Goal: Transaction & Acquisition: Book appointment/travel/reservation

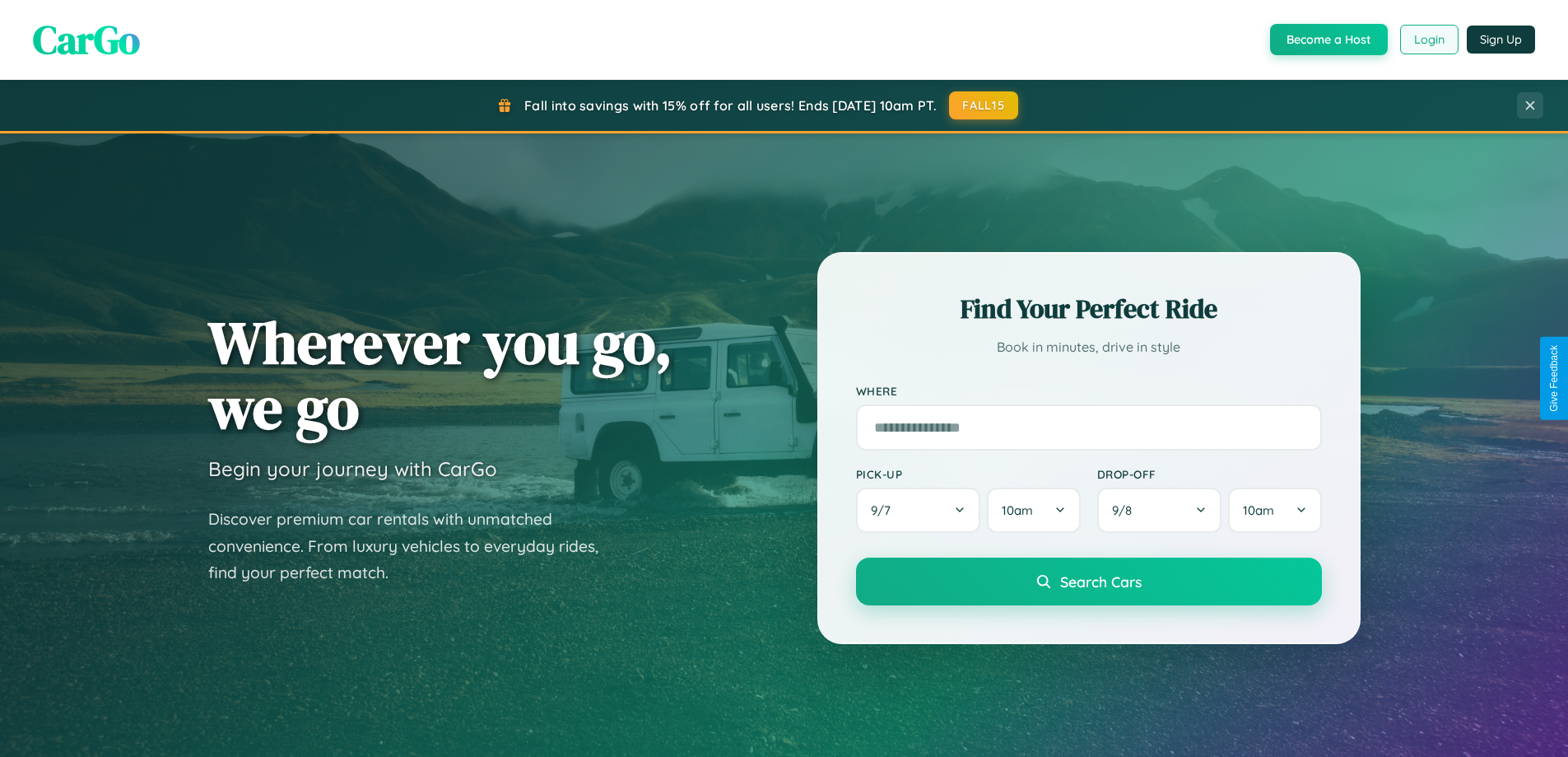
click at [1429, 39] on button "Login" at bounding box center [1429, 39] width 58 height 30
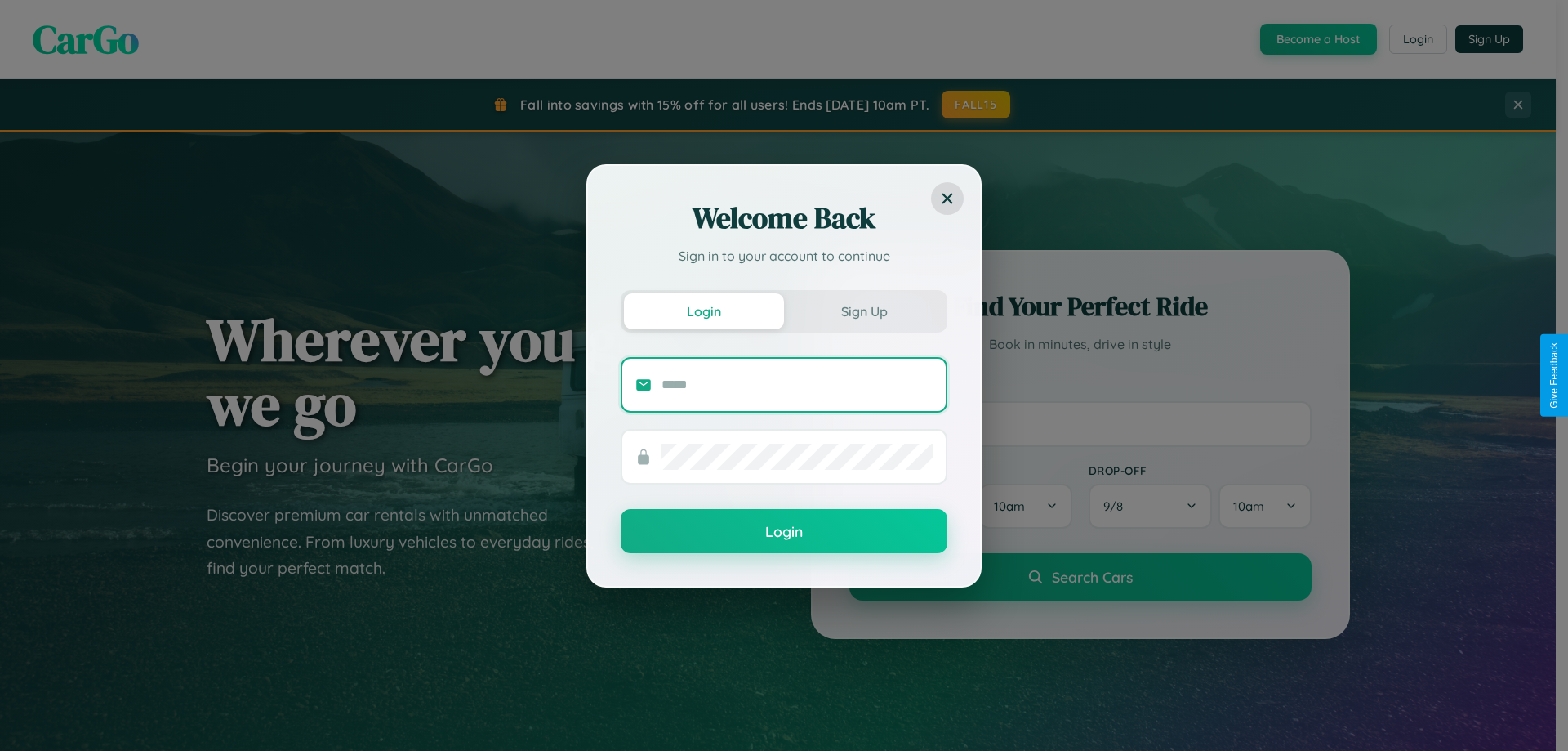
click at [797, 384] on input "text" at bounding box center [797, 385] width 271 height 26
type input "**********"
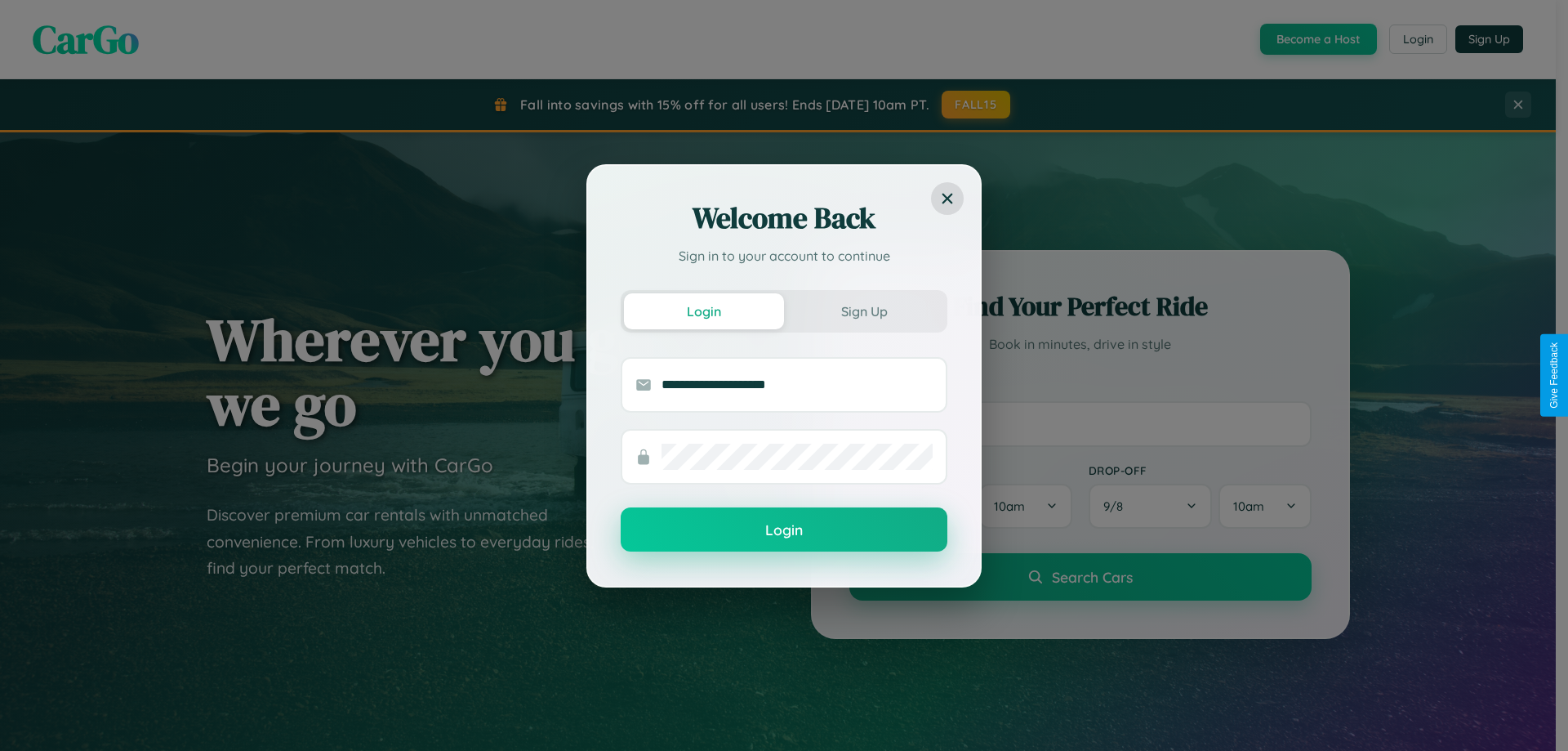
click at [784, 530] on button "Login" at bounding box center [783, 529] width 326 height 44
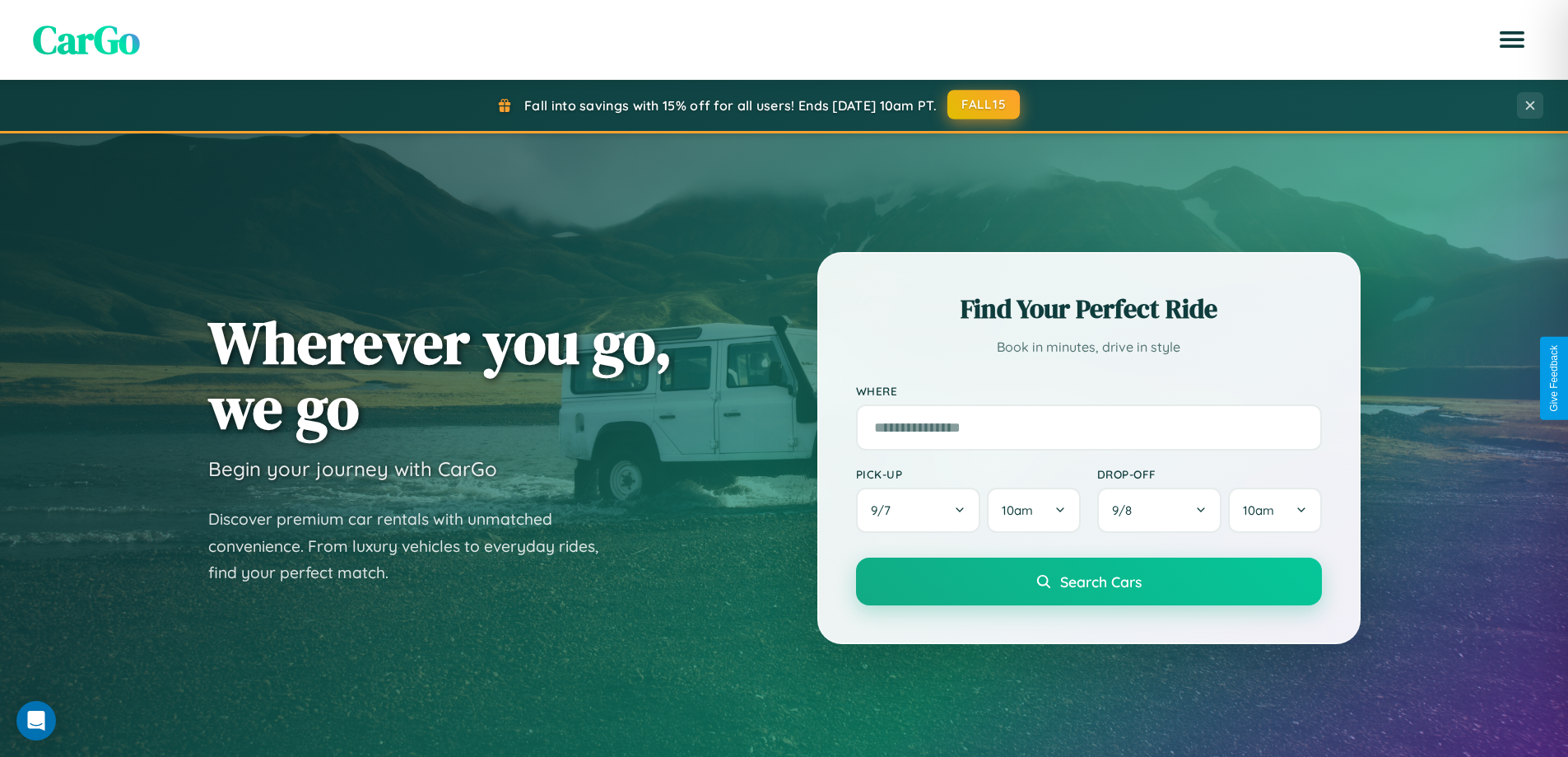
click at [985, 105] on button "FALL15" at bounding box center [983, 104] width 72 height 30
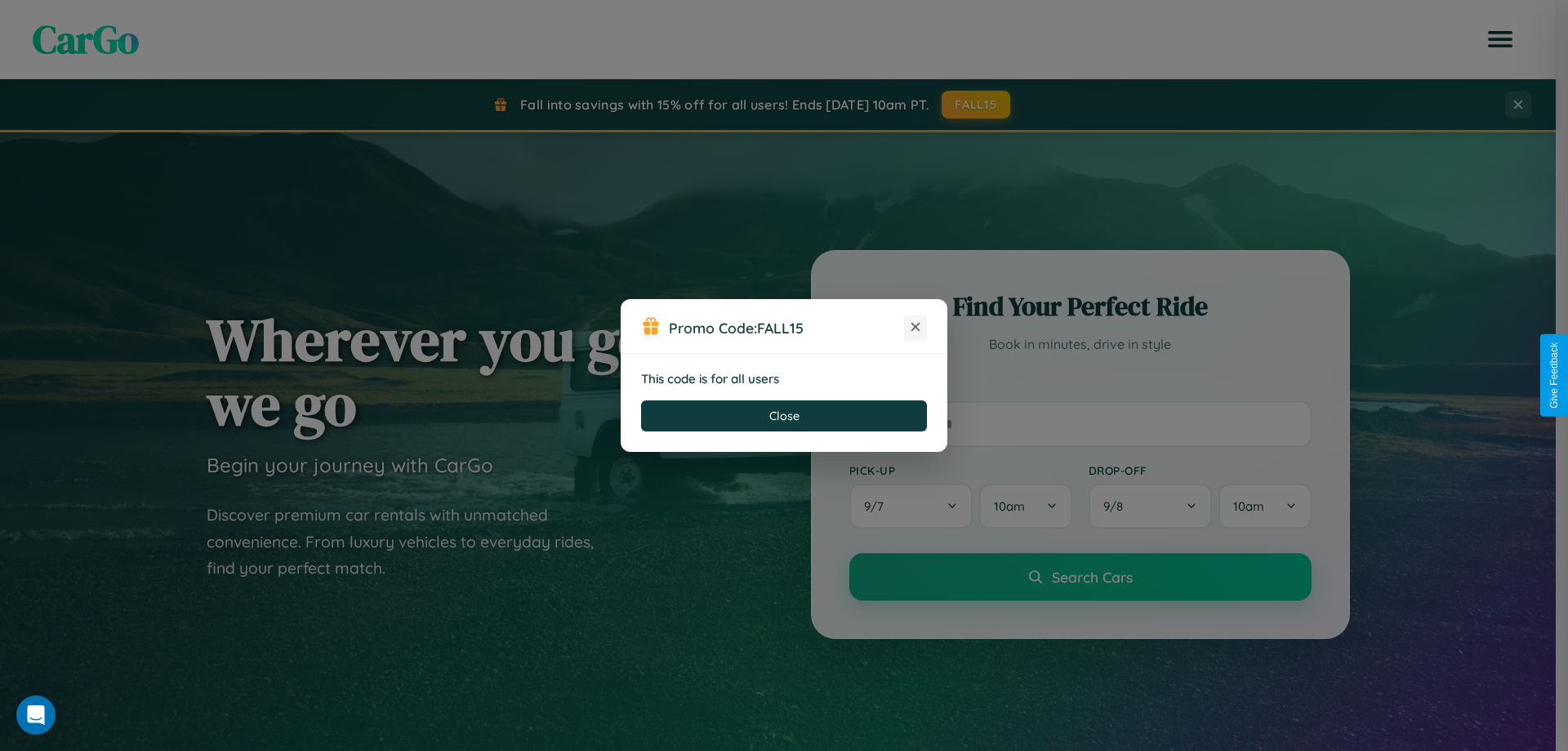
click at [915, 328] on icon at bounding box center [915, 327] width 16 height 16
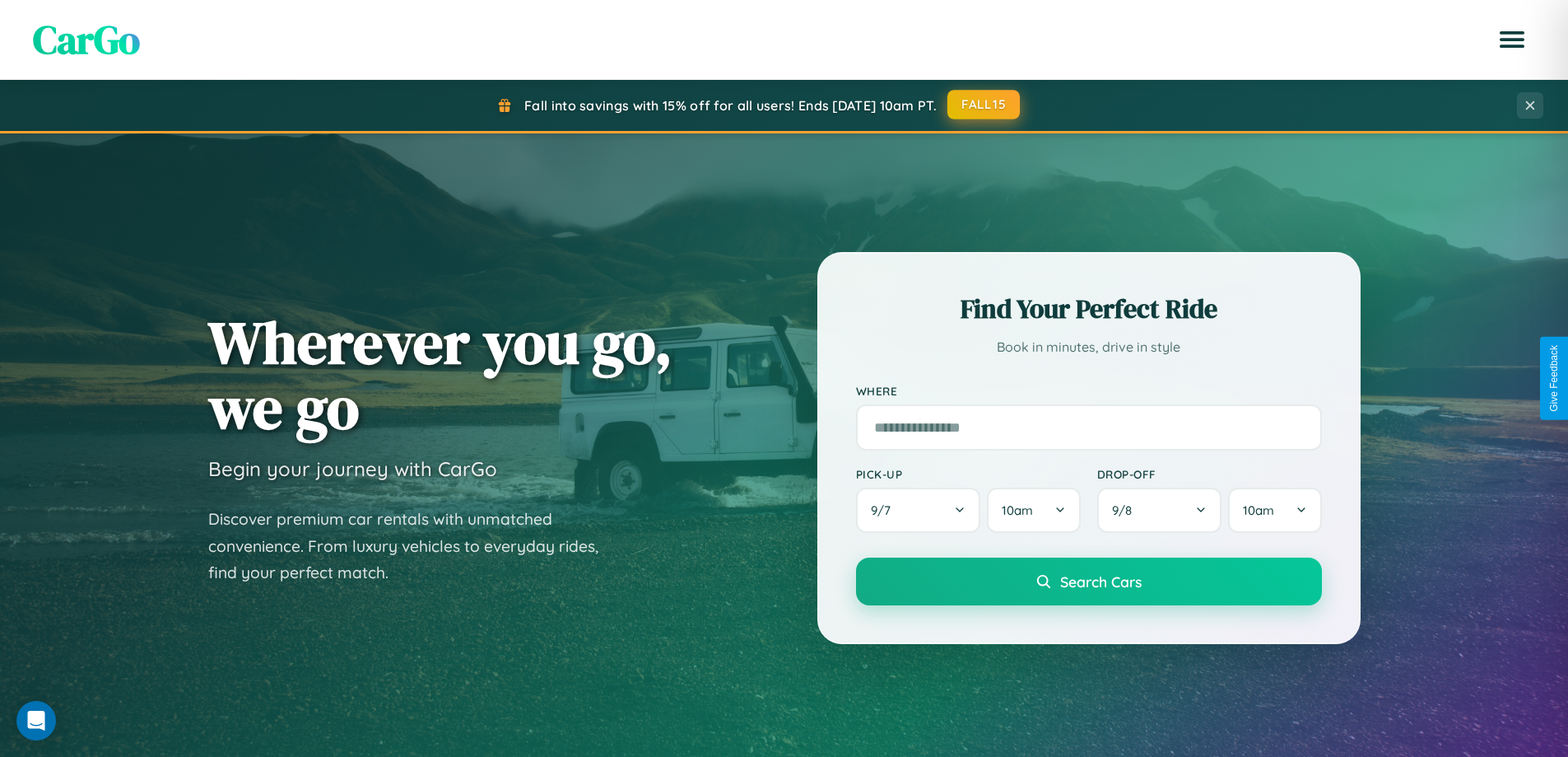
click at [985, 105] on button "FALL15" at bounding box center [983, 104] width 72 height 30
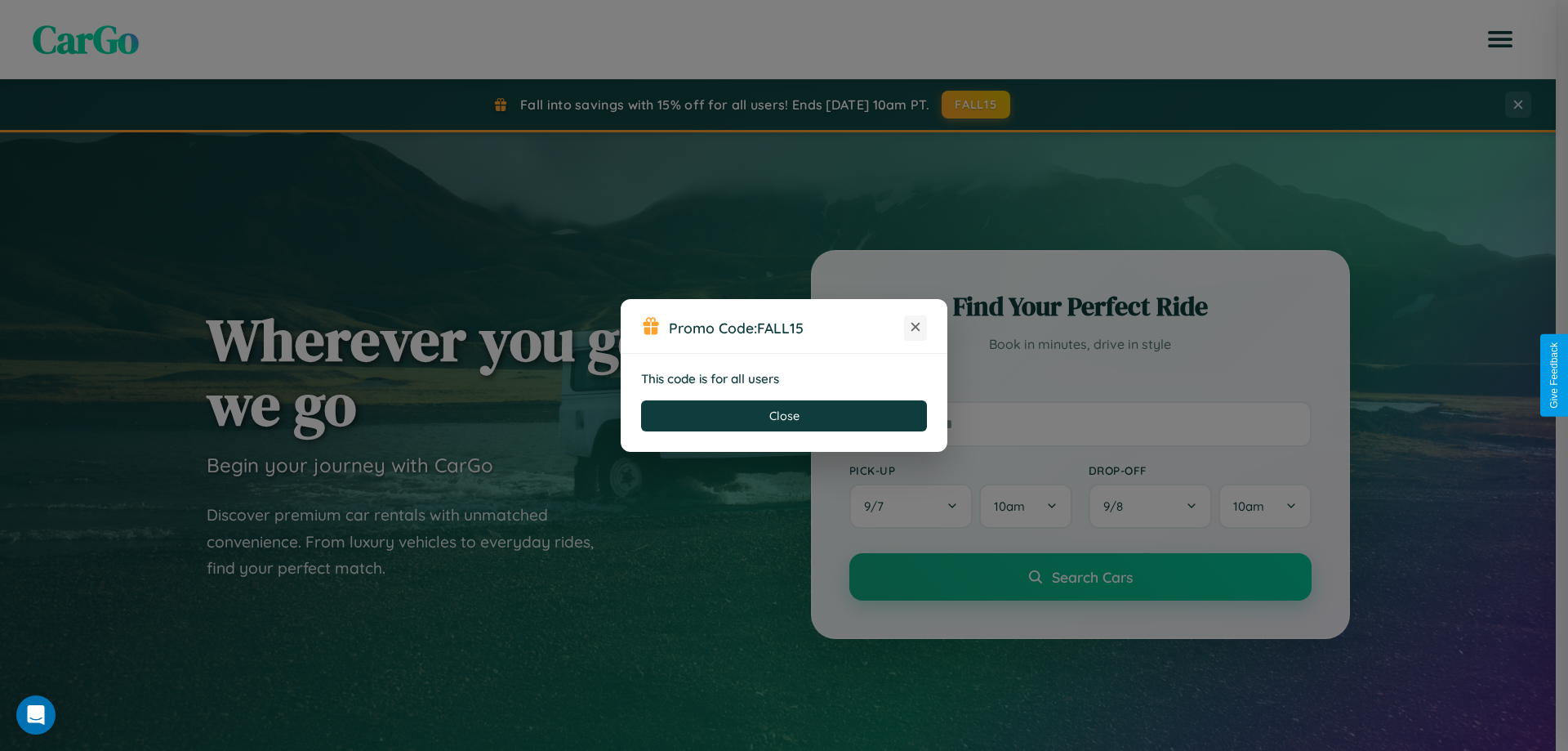
click at [915, 328] on icon at bounding box center [915, 327] width 16 height 16
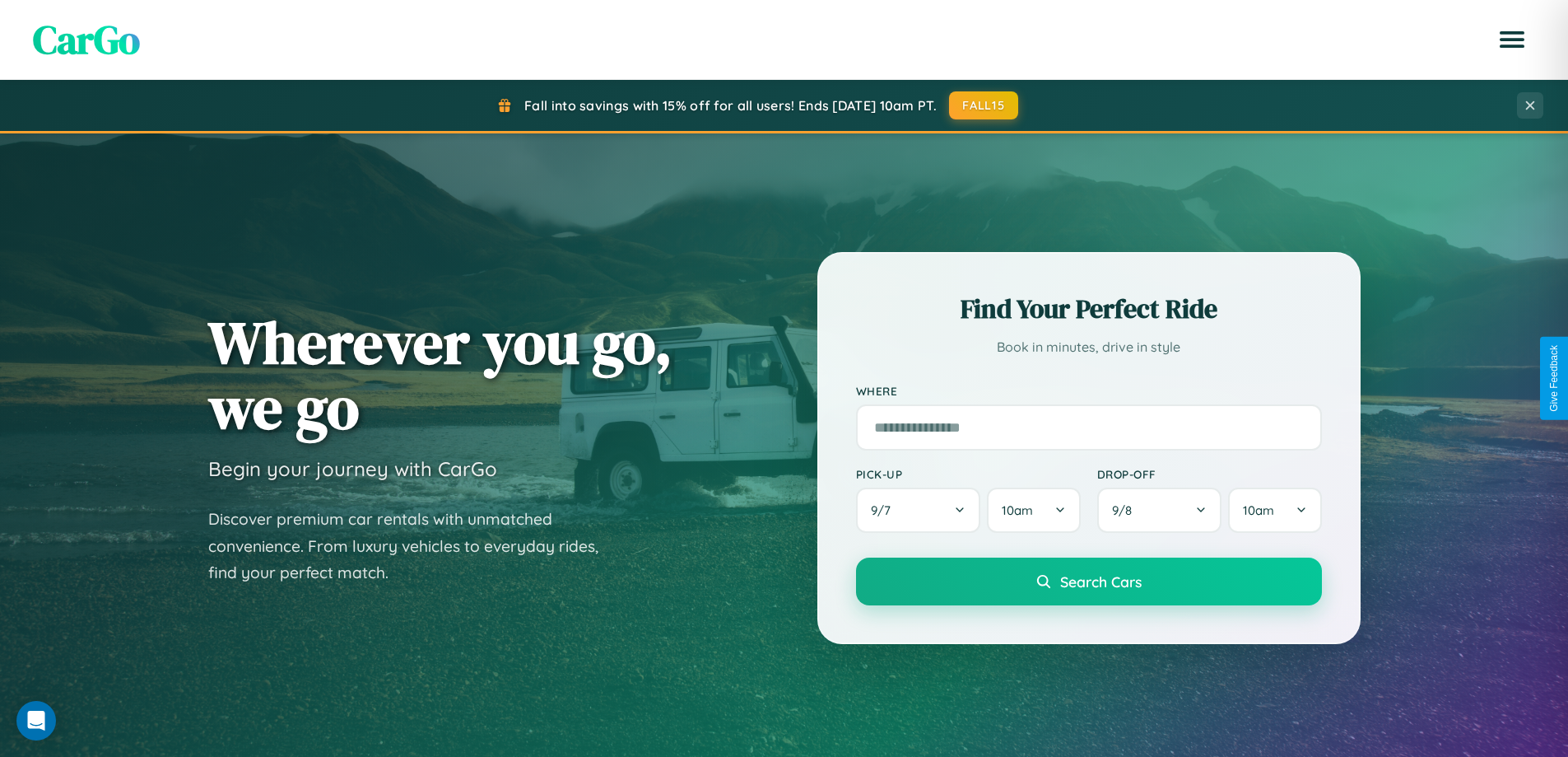
scroll to position [710, 0]
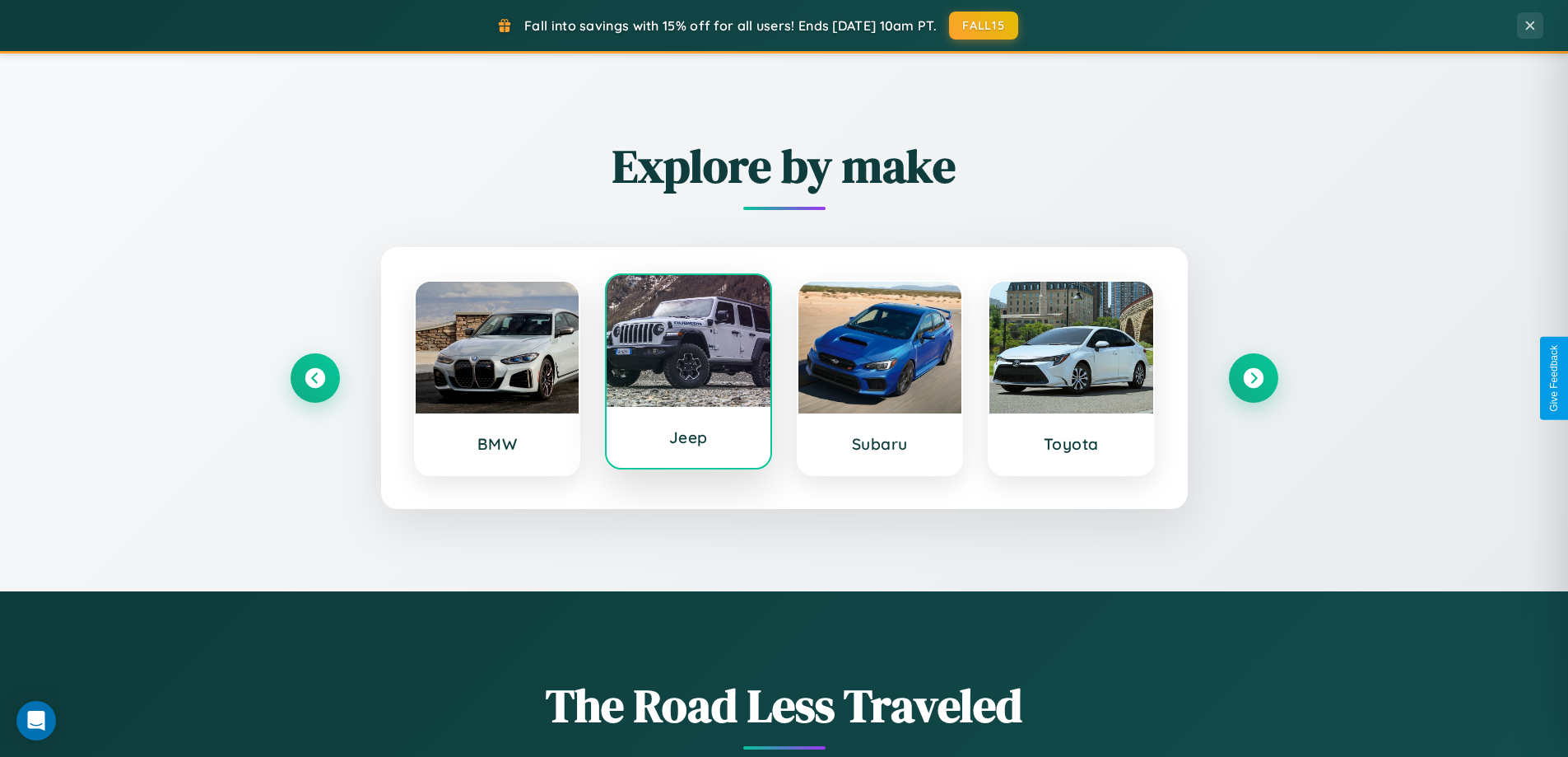
click at [688, 371] on div at bounding box center [689, 341] width 164 height 131
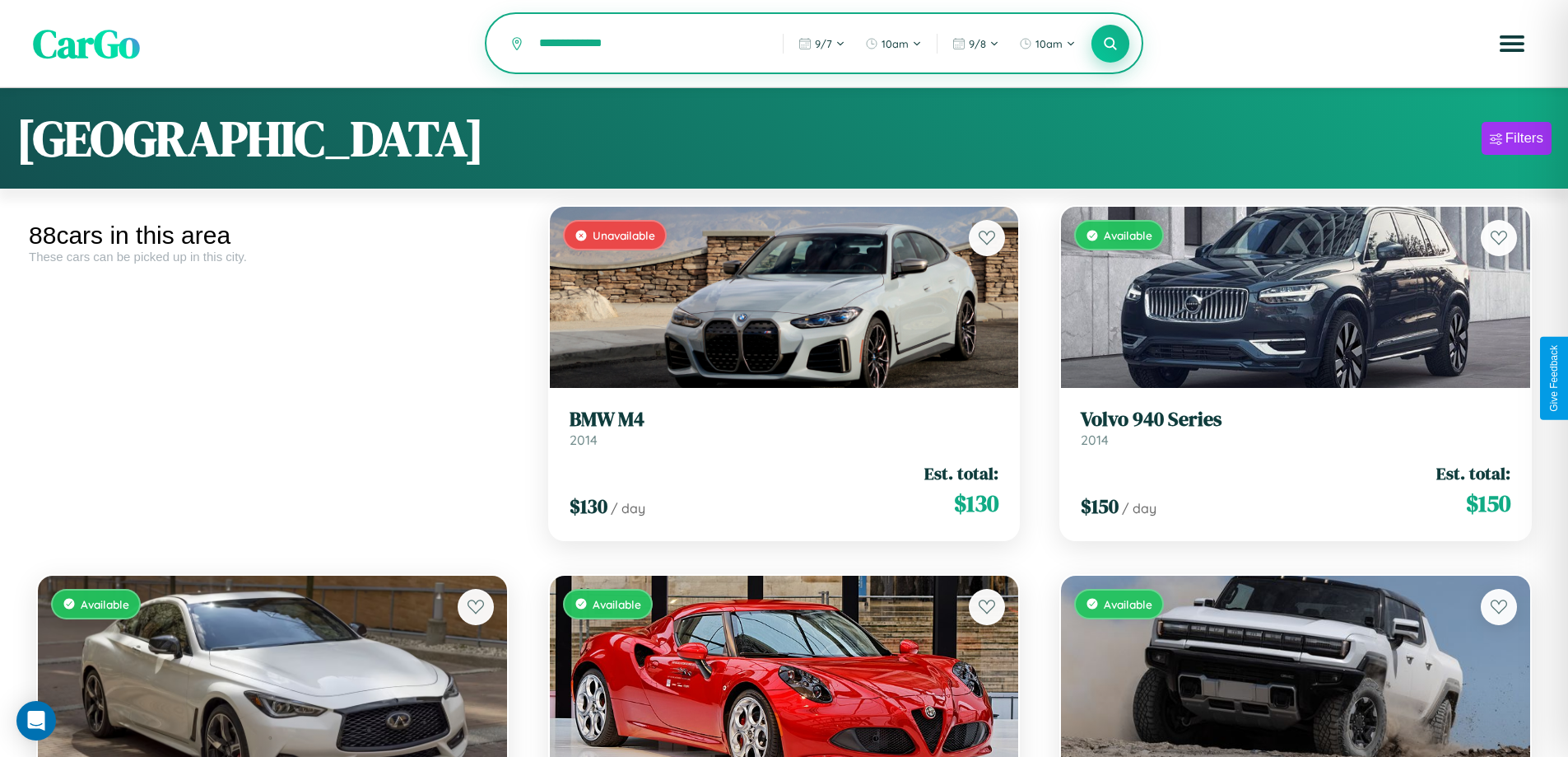
type input "**********"
click at [1110, 44] on icon at bounding box center [1110, 43] width 15 height 16
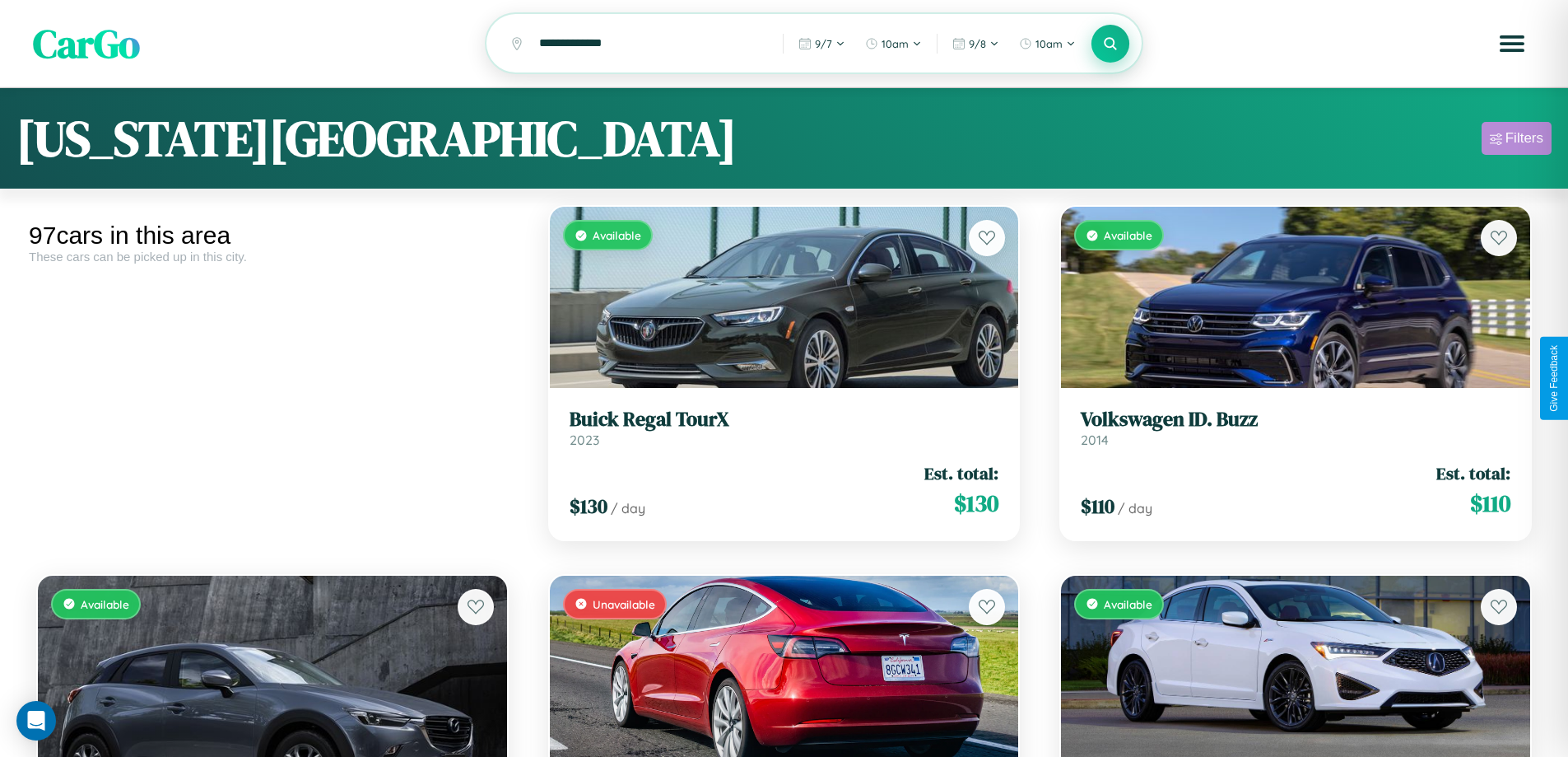
click at [1516, 140] on div "Filters" at bounding box center [1525, 139] width 38 height 16
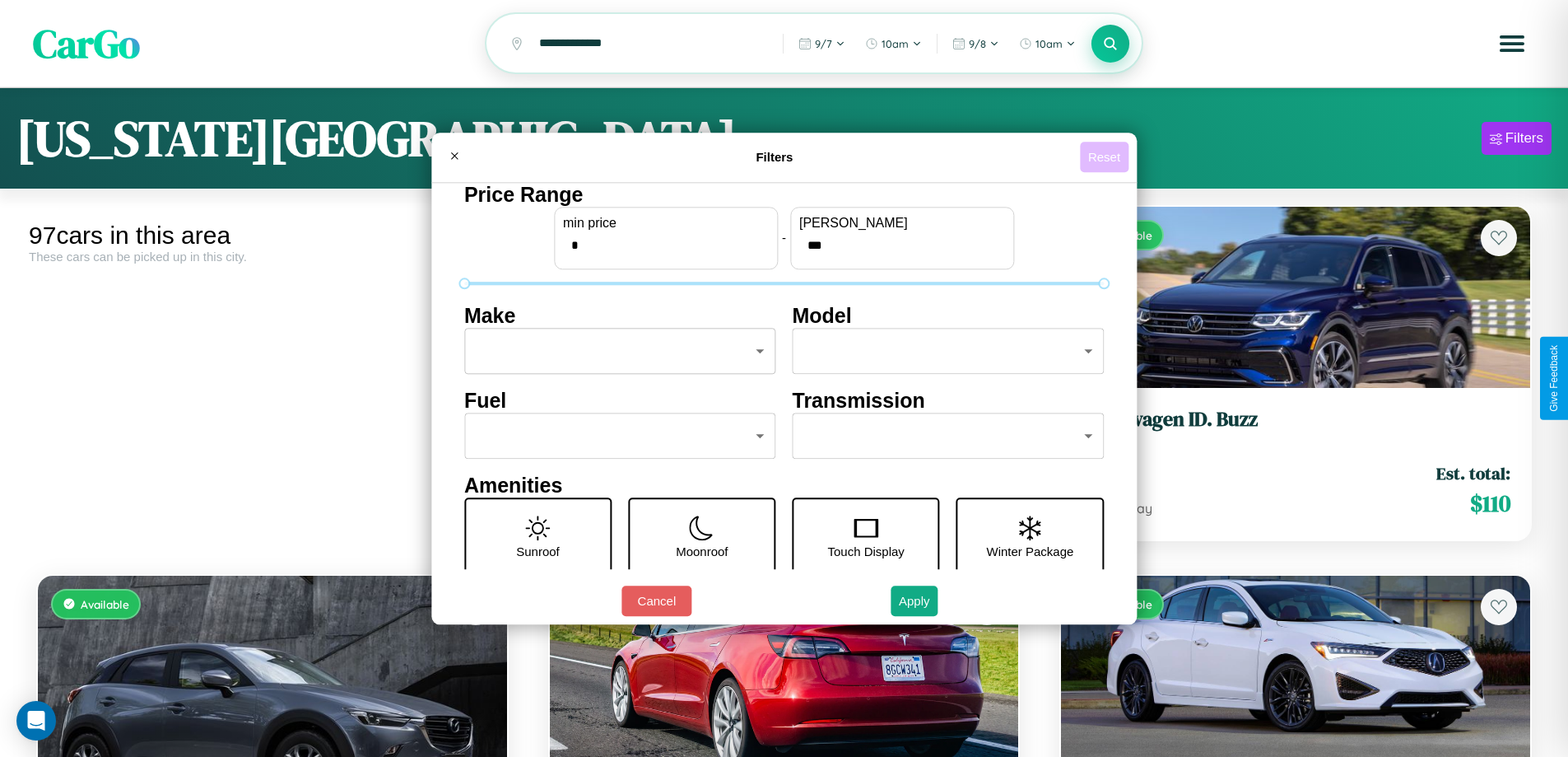
click at [1107, 157] on button "Reset" at bounding box center [1104, 156] width 48 height 30
